Goal: Find specific page/section: Find specific page/section

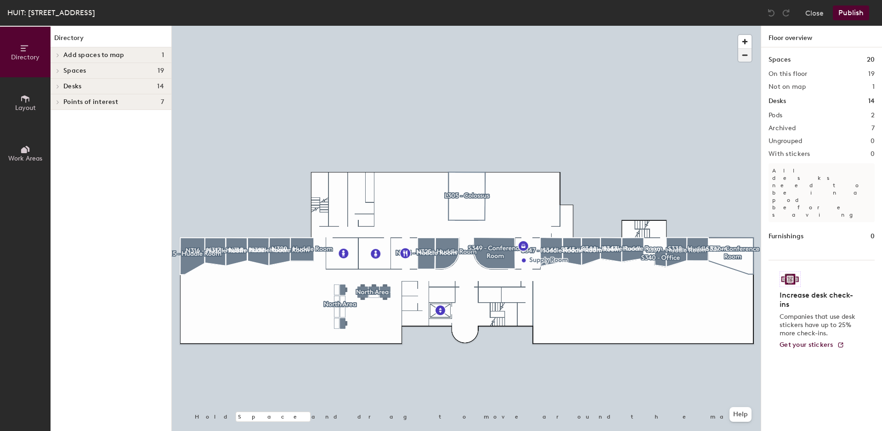
click at [749, 55] on span "button" at bounding box center [745, 55] width 13 height 13
click at [746, 46] on span "button" at bounding box center [745, 41] width 13 height 13
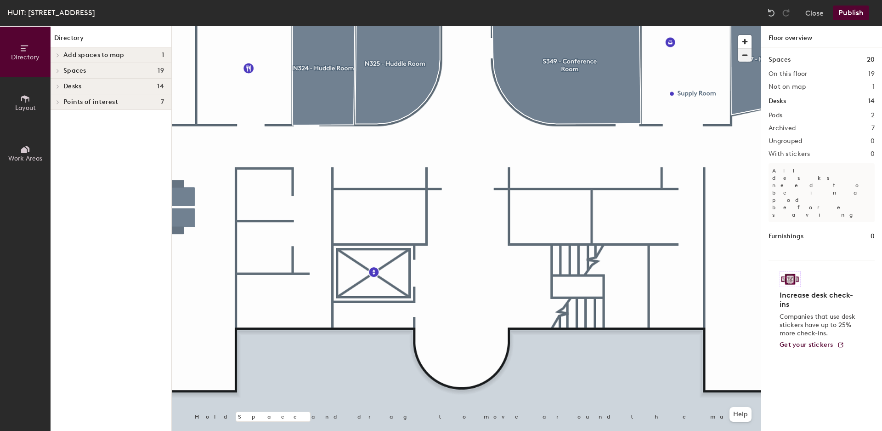
click at [746, 55] on span "button" at bounding box center [745, 55] width 13 height 13
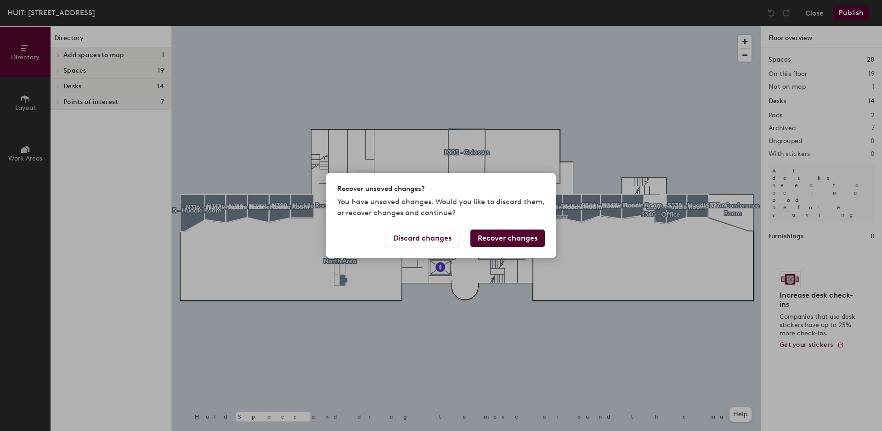
click at [511, 240] on button "Recover changes" at bounding box center [508, 237] width 74 height 17
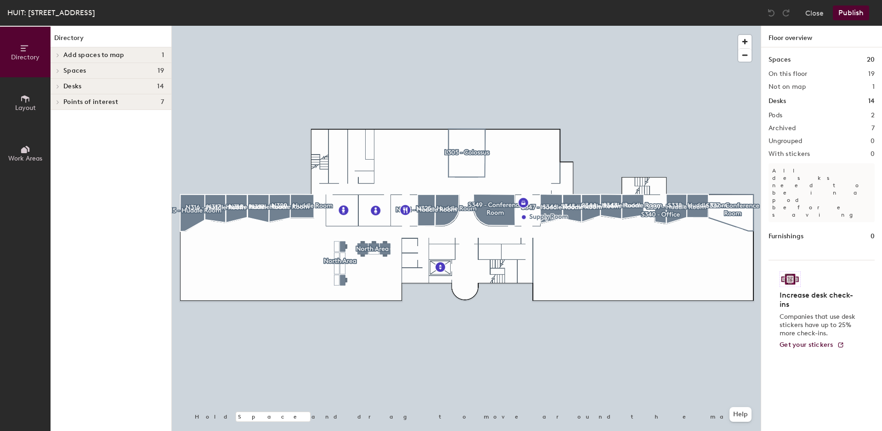
click at [22, 100] on icon at bounding box center [25, 99] width 10 height 10
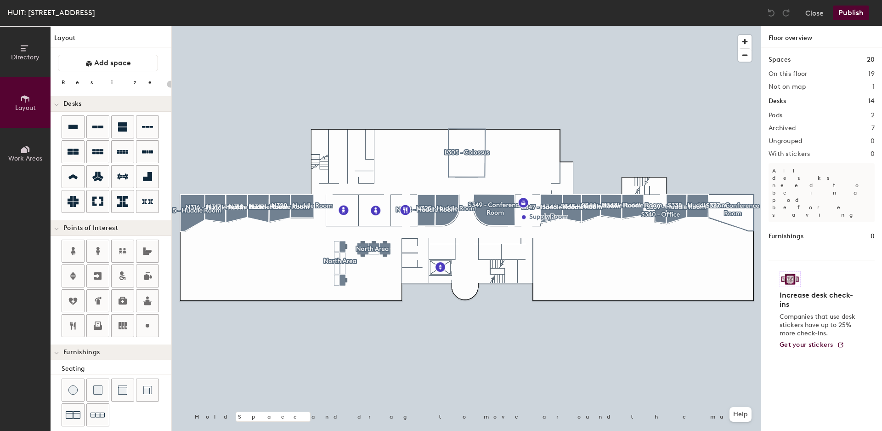
click at [23, 150] on icon at bounding box center [24, 150] width 6 height 6
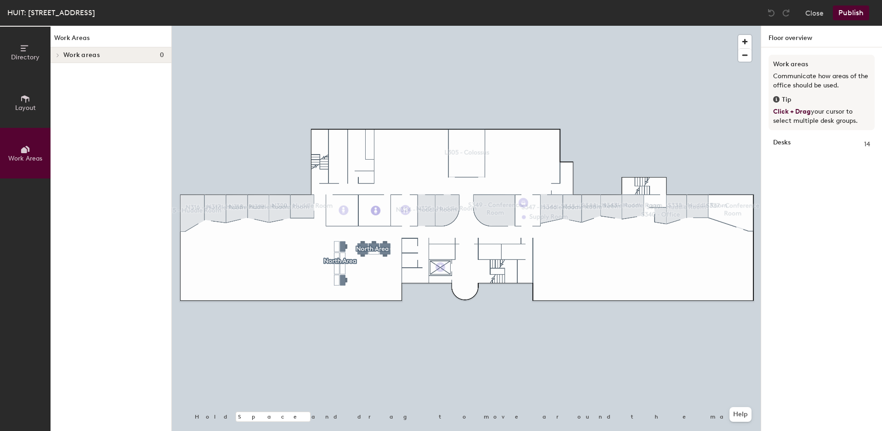
click at [58, 55] on icon at bounding box center [58, 55] width 2 height 4
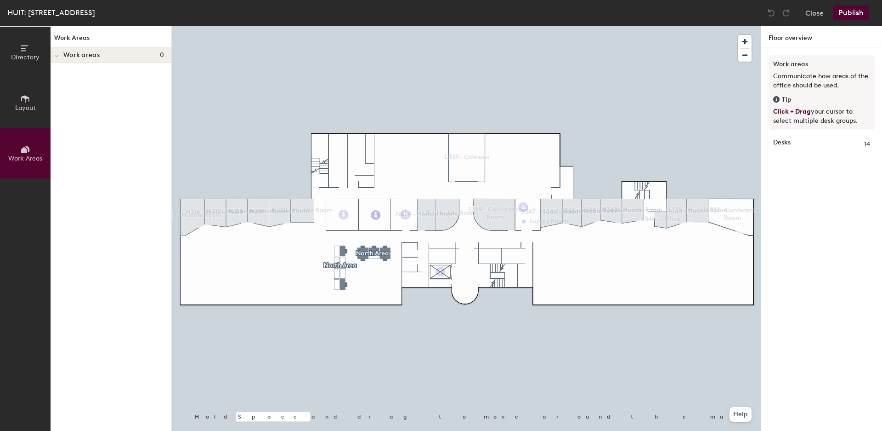
click at [777, 39] on h1 "Floor overview" at bounding box center [822, 37] width 121 height 22
